Goal: Book appointment/travel/reservation

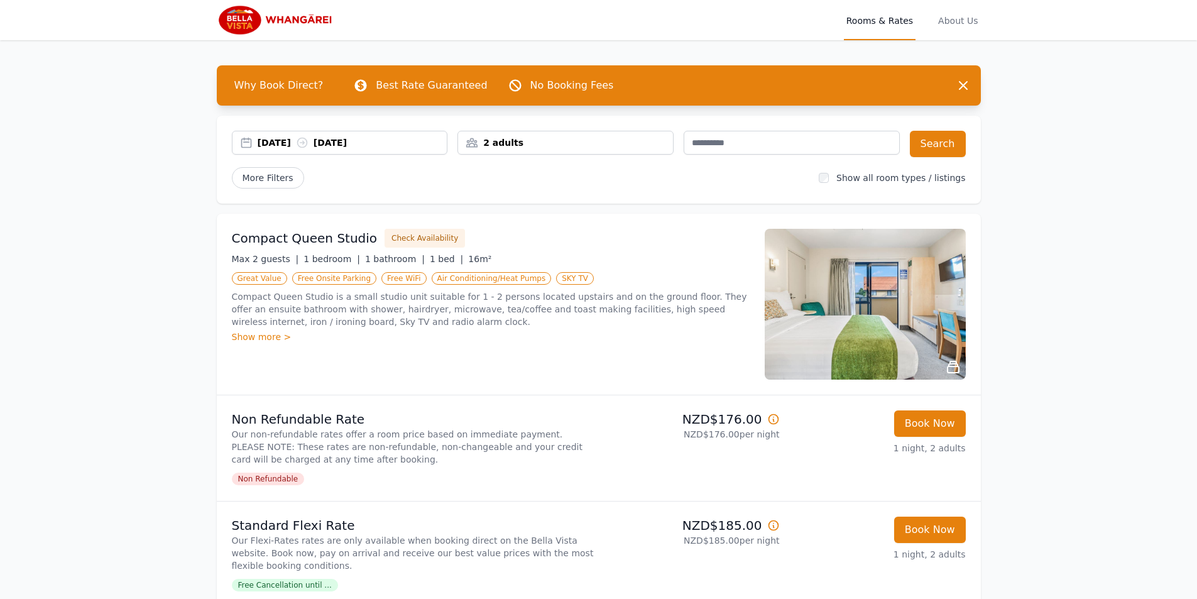
click at [507, 141] on div "2 adults" at bounding box center [565, 142] width 215 height 13
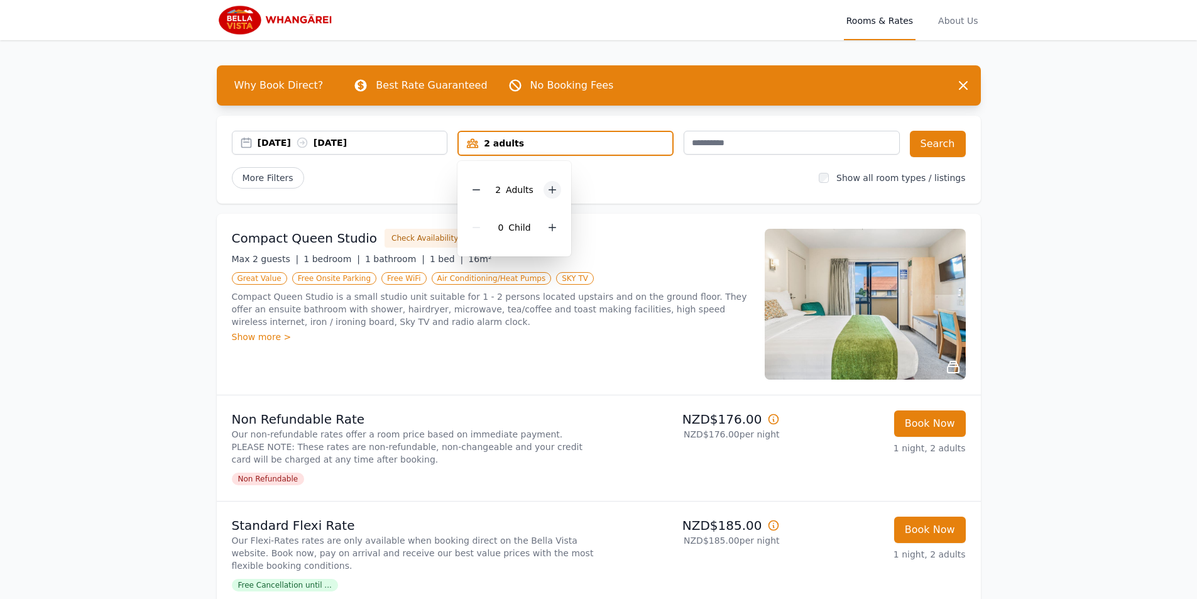
click at [549, 191] on icon at bounding box center [552, 190] width 10 height 10
click at [549, 192] on icon at bounding box center [552, 190] width 10 height 10
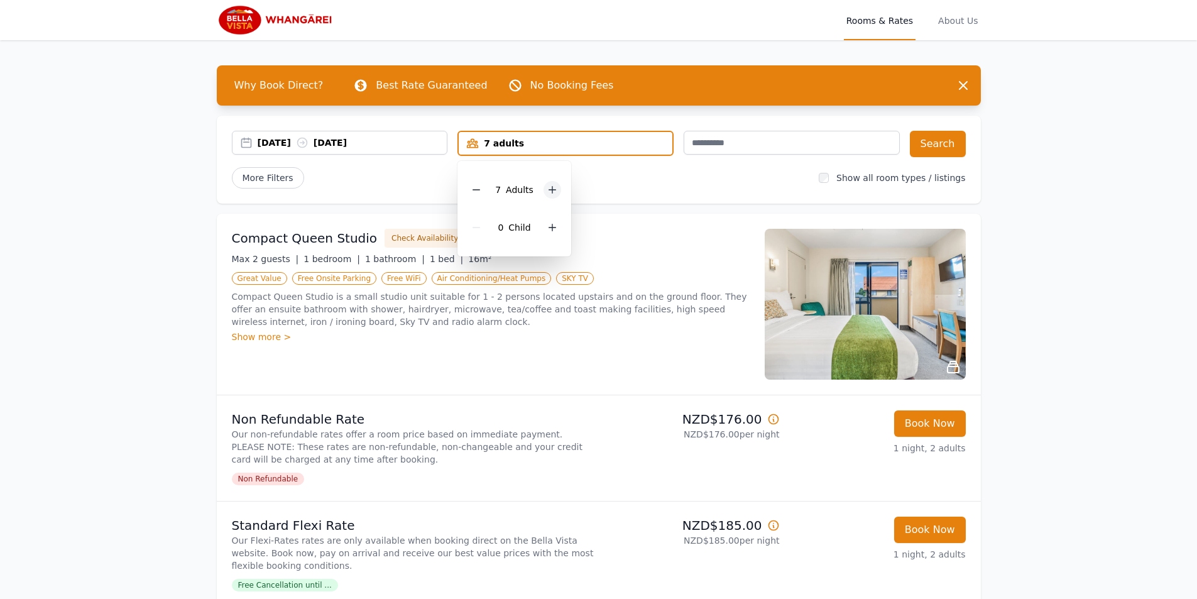
click at [550, 195] on div at bounding box center [553, 190] width 18 height 18
click at [550, 195] on div at bounding box center [558, 190] width 18 height 18
click at [551, 195] on div at bounding box center [558, 190] width 18 height 18
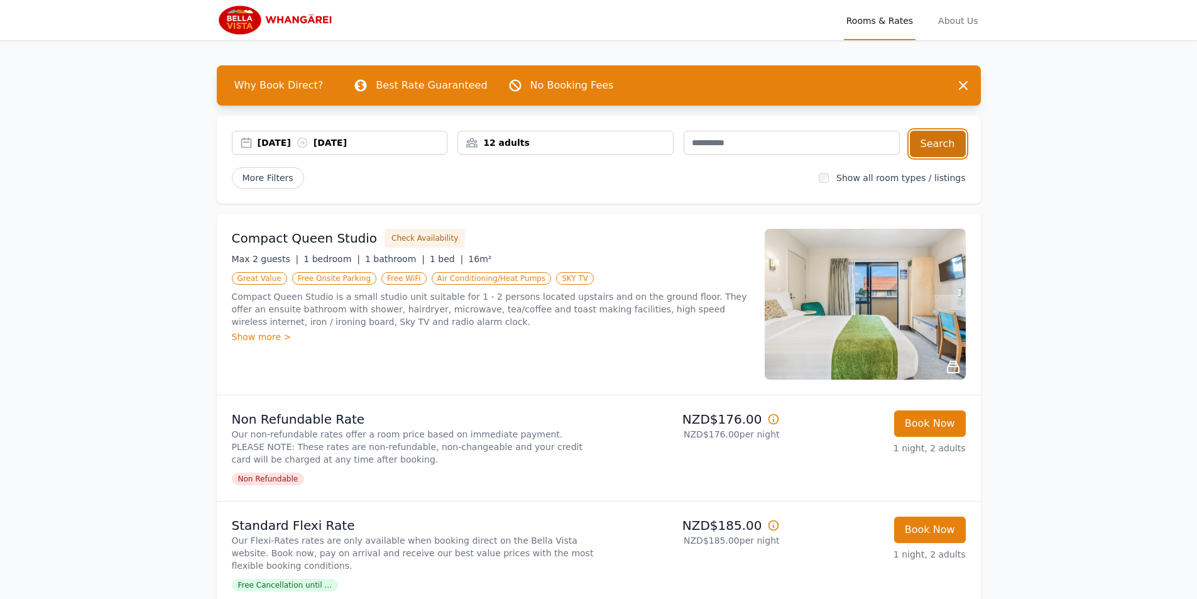
click at [936, 139] on button "Search" at bounding box center [938, 144] width 56 height 26
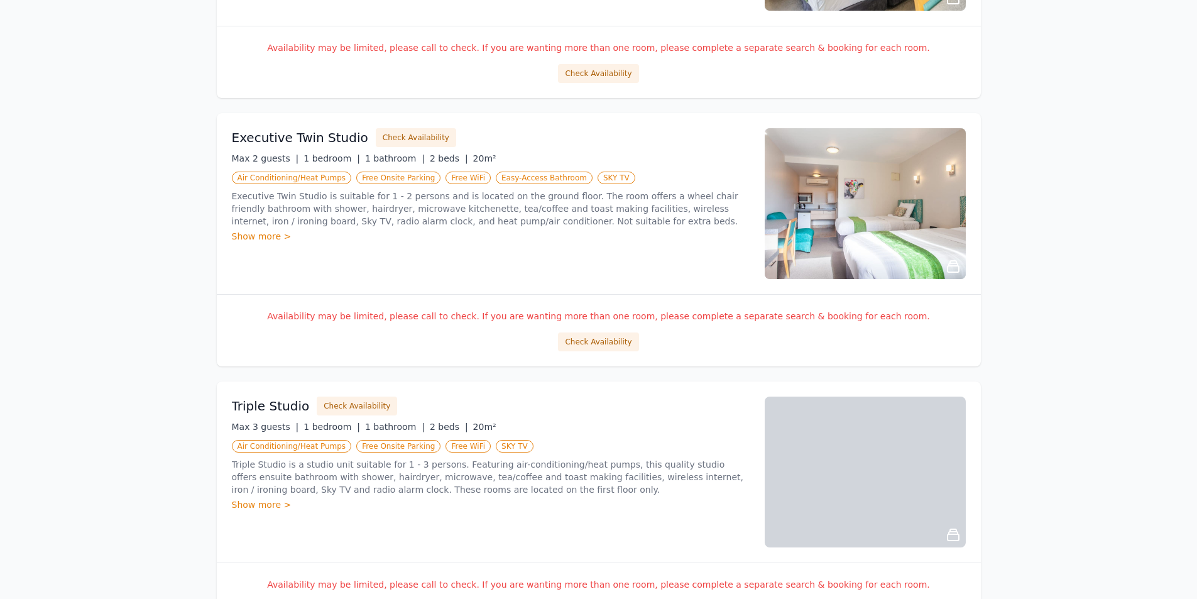
scroll to position [1383, 0]
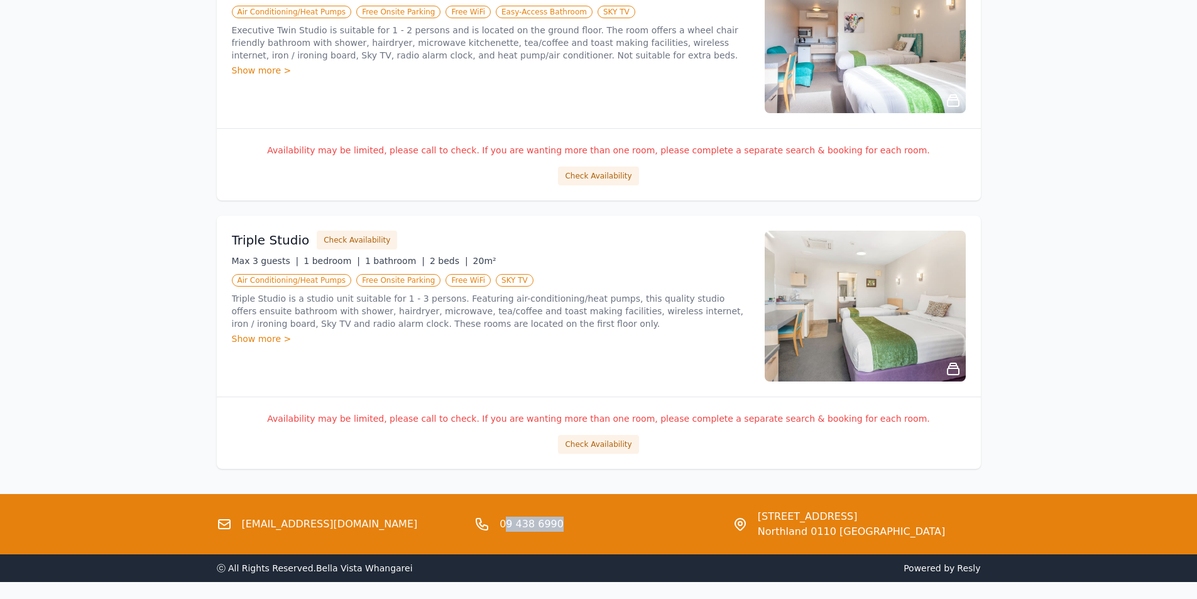
drag, startPoint x: 559, startPoint y: 521, endPoint x: 505, endPoint y: 525, distance: 54.2
click at [505, 525] on div "09 438 6990" at bounding box center [599, 524] width 248 height 30
copy link "9 438 6990"
